Goal: Navigation & Orientation: Go to known website

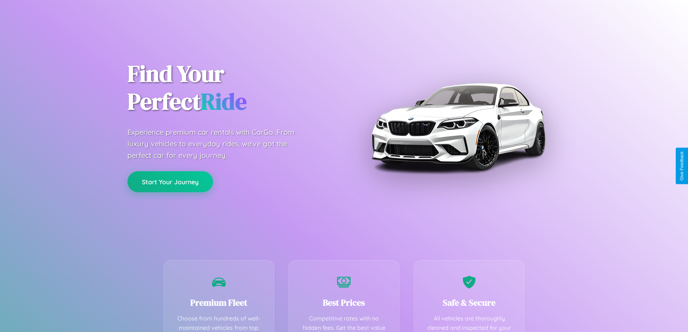
click at [170, 182] on button "Start Your Journey" at bounding box center [170, 181] width 86 height 21
click at [170, 181] on button "Start Your Journey" at bounding box center [170, 181] width 86 height 21
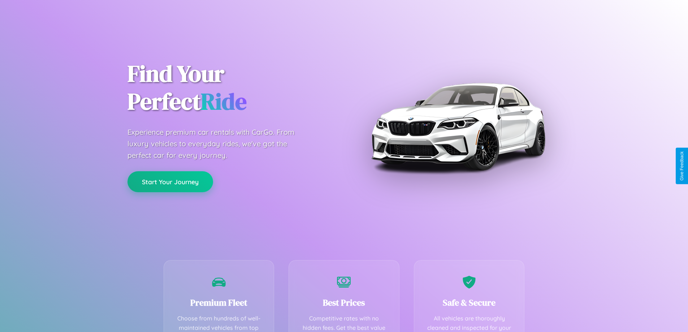
click at [170, 181] on button "Start Your Journey" at bounding box center [170, 181] width 86 height 21
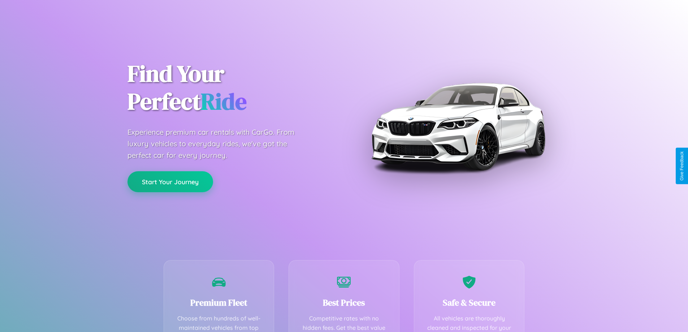
click at [170, 181] on button "Start Your Journey" at bounding box center [170, 181] width 86 height 21
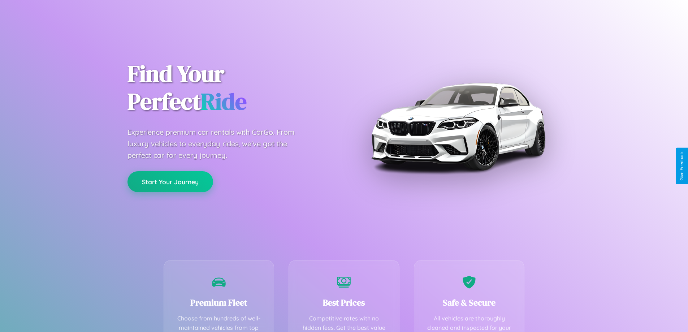
click at [170, 181] on button "Start Your Journey" at bounding box center [170, 181] width 86 height 21
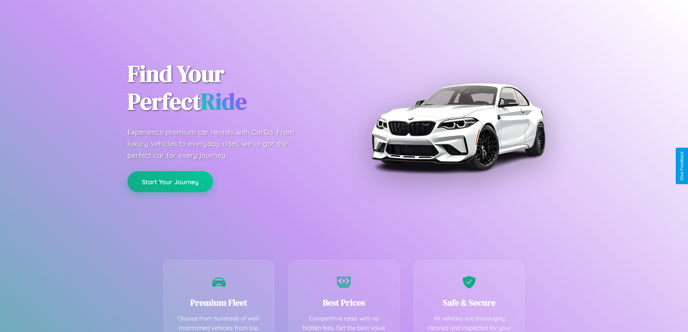
click at [170, 181] on button "Start Your Journey" at bounding box center [170, 181] width 86 height 21
